Goal: Find specific page/section

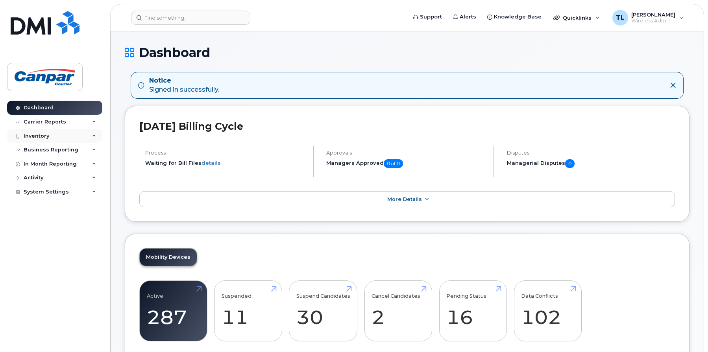
click at [43, 136] on div "Inventory" at bounding box center [37, 136] width 26 height 6
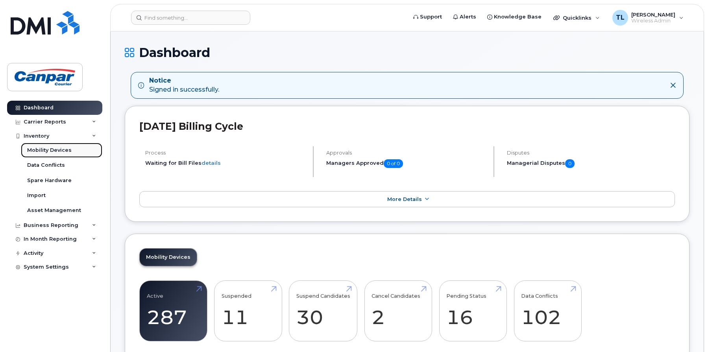
drag, startPoint x: 39, startPoint y: 151, endPoint x: 54, endPoint y: 153, distance: 15.1
click at [39, 151] on div "Mobility Devices" at bounding box center [49, 150] width 44 height 7
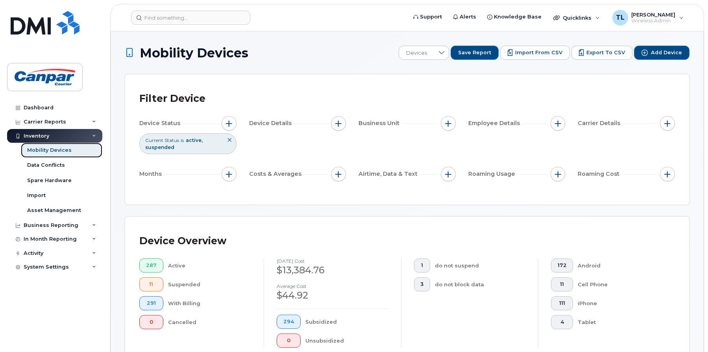
scroll to position [178, 0]
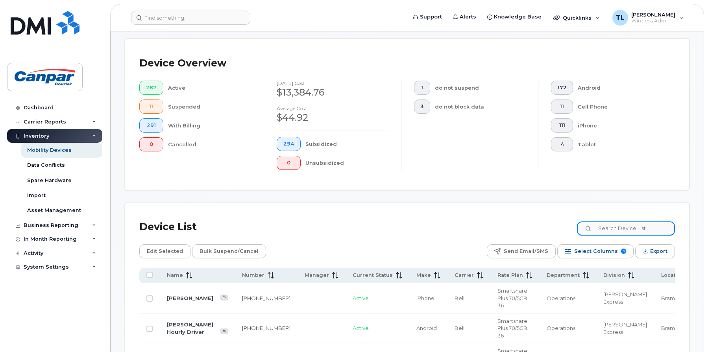
click at [614, 227] on input at bounding box center [626, 229] width 98 height 14
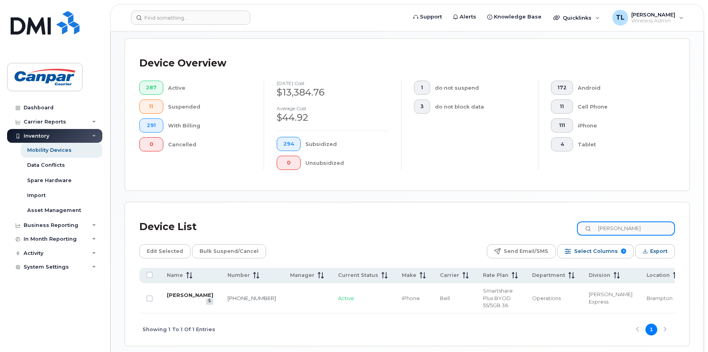
type input "joel"
click at [177, 292] on link "[PERSON_NAME]" at bounding box center [190, 295] width 46 height 6
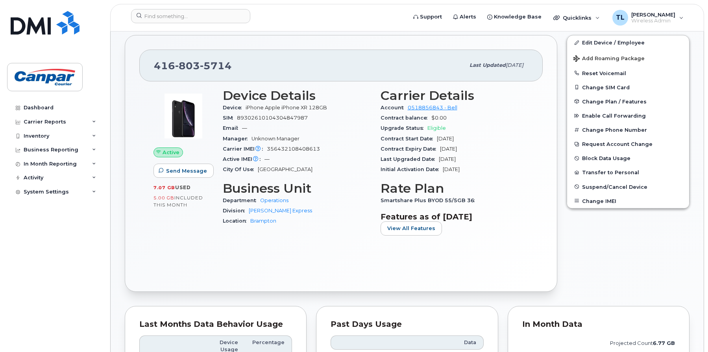
scroll to position [157, 0]
